Goal: Find specific page/section: Find specific page/section

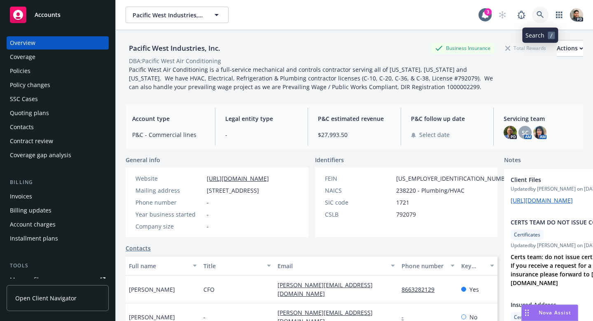
click at [543, 17] on icon at bounding box center [540, 14] width 7 height 7
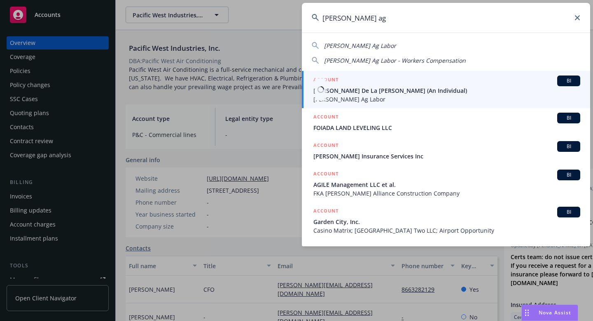
type input "[PERSON_NAME] ag"
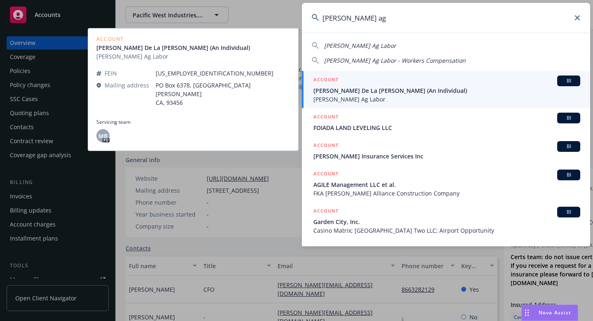
click at [345, 91] on span "[PERSON_NAME] De La [PERSON_NAME] (An Individual)" at bounding box center [447, 90] width 267 height 9
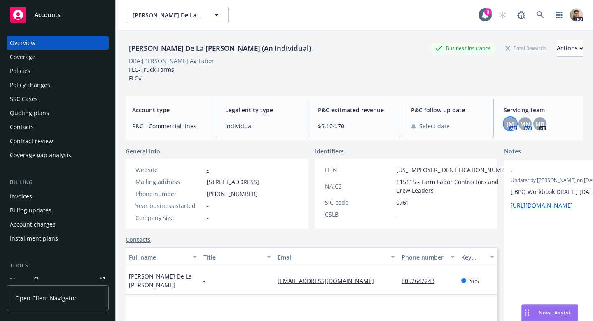
click at [510, 124] on span "JM" at bounding box center [510, 123] width 7 height 9
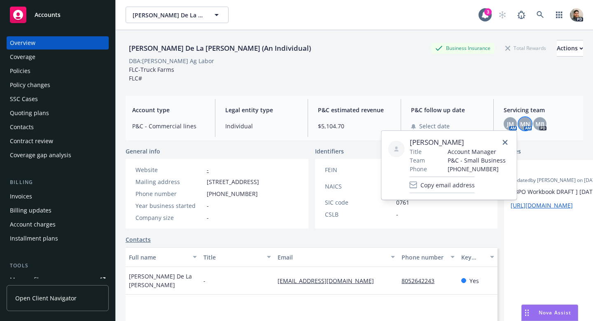
click at [522, 126] on span "MN" at bounding box center [525, 123] width 10 height 9
